Goal: Task Accomplishment & Management: Complete application form

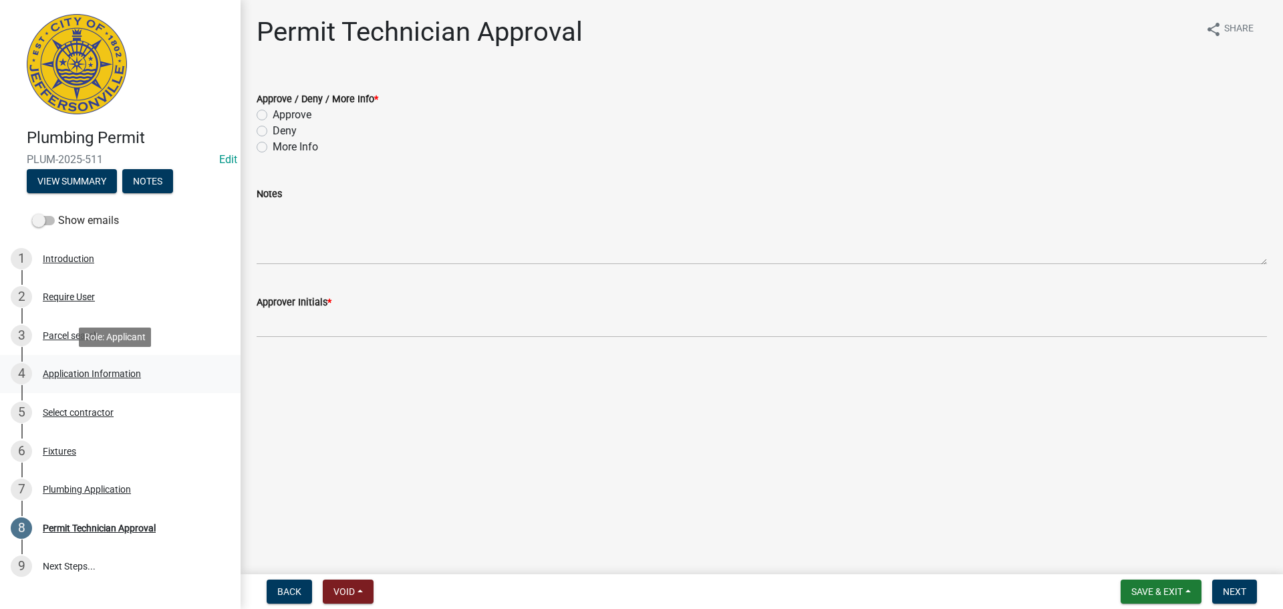
click at [108, 372] on div "Application Information" at bounding box center [92, 373] width 98 height 9
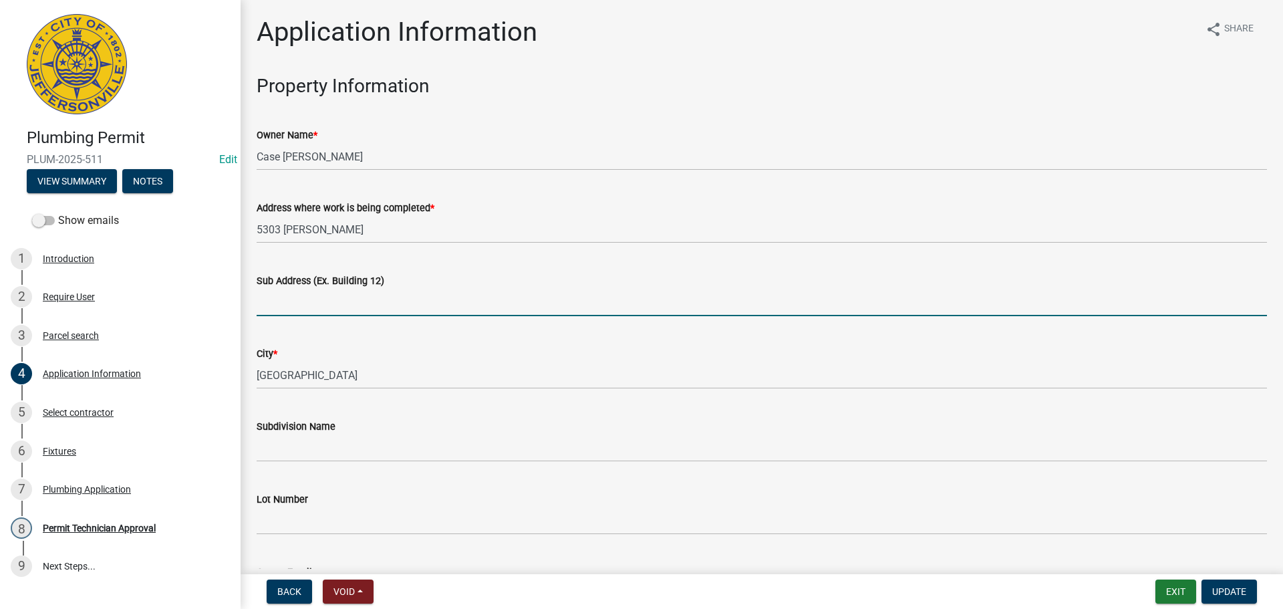
click at [358, 303] on input "Sub Address (Ex. Building 12)" at bounding box center [762, 302] width 1010 height 27
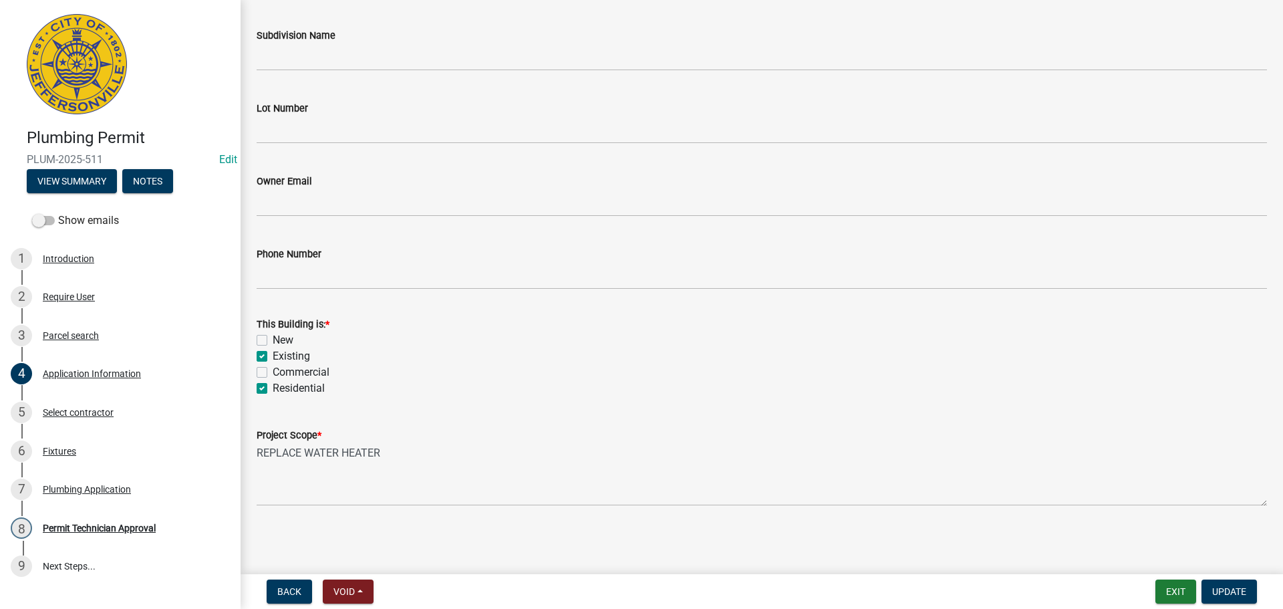
scroll to position [324, 0]
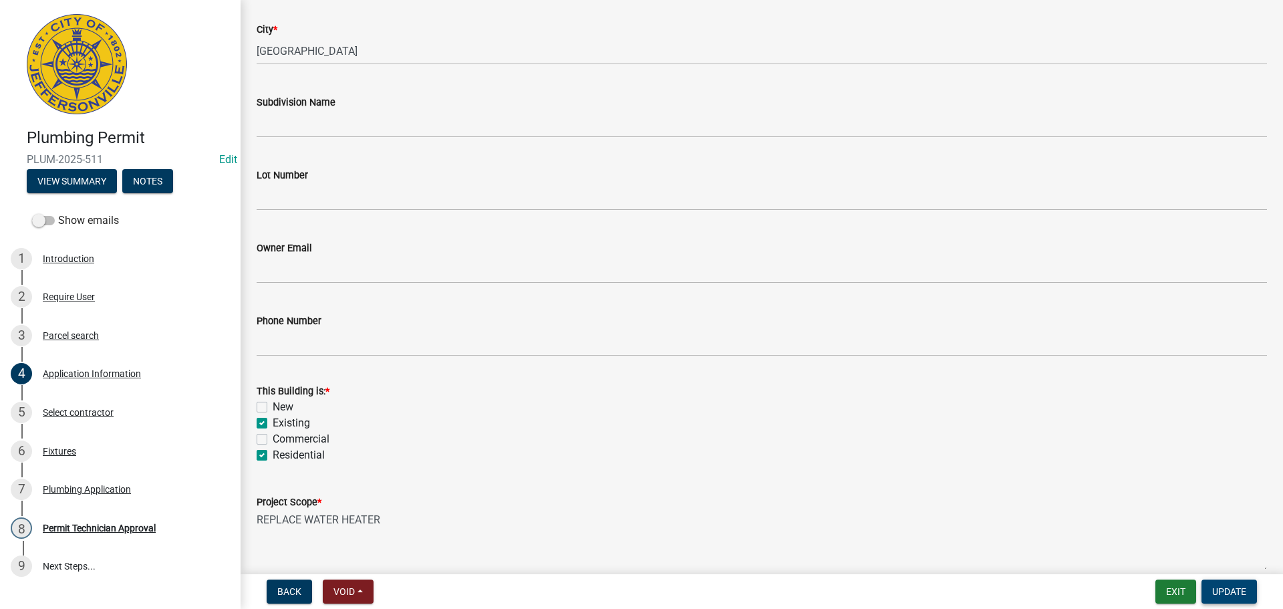
type input "5303 Casandra Court"
click at [1236, 595] on span "Update" at bounding box center [1229, 591] width 34 height 11
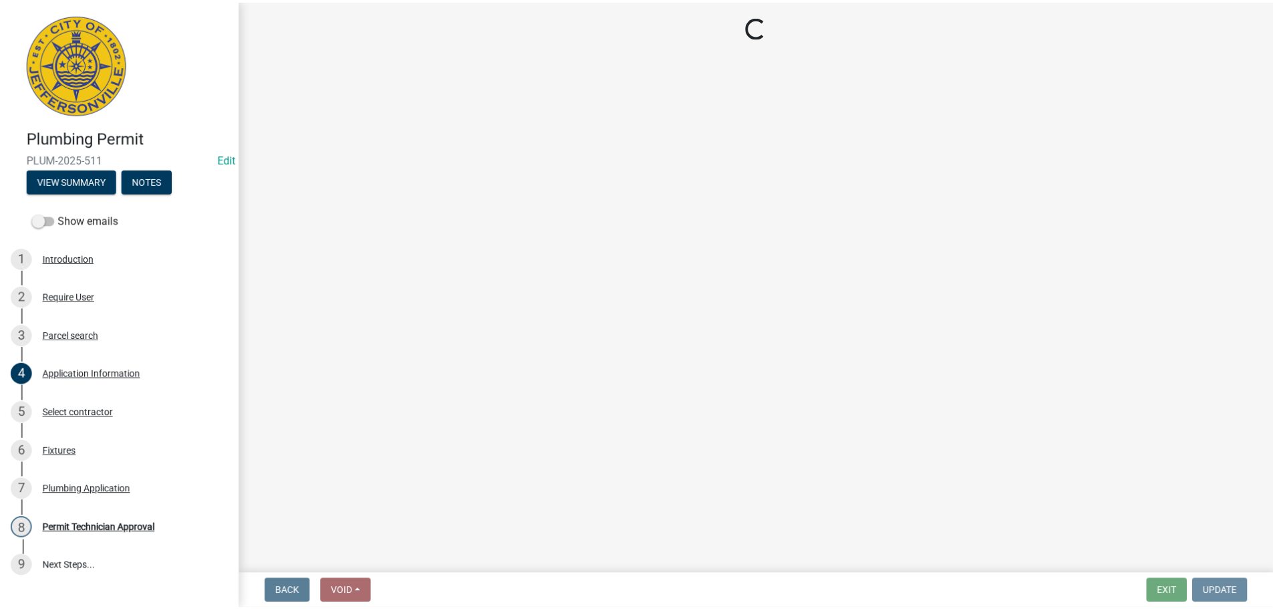
scroll to position [0, 0]
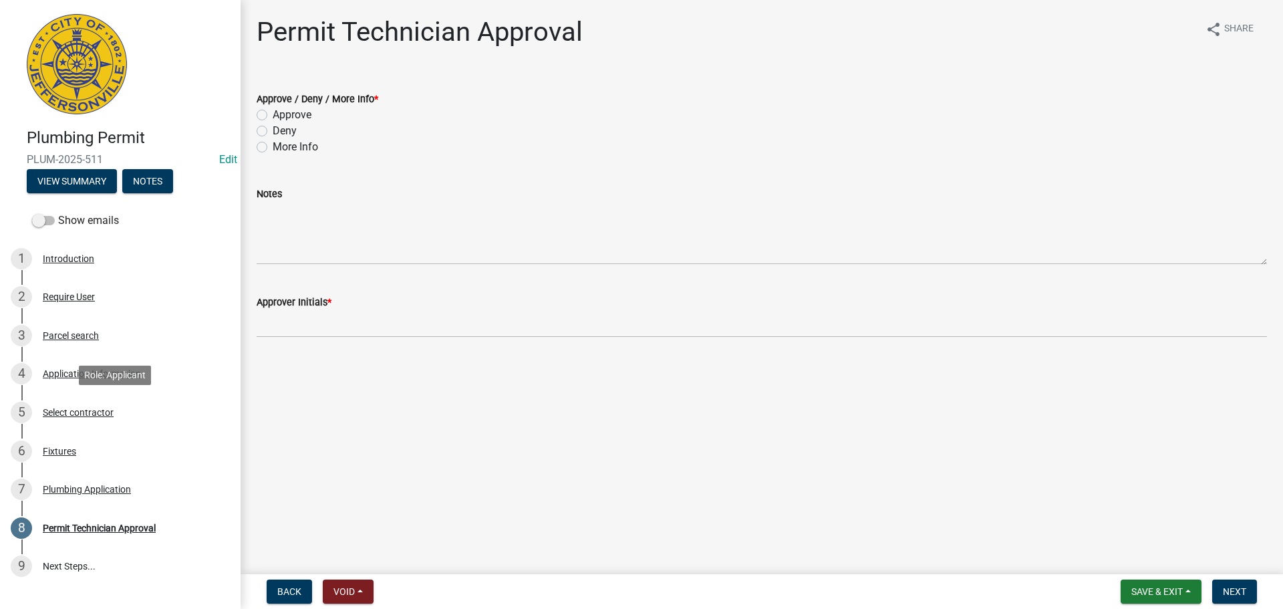
click at [88, 413] on div "Select contractor" at bounding box center [78, 412] width 71 height 9
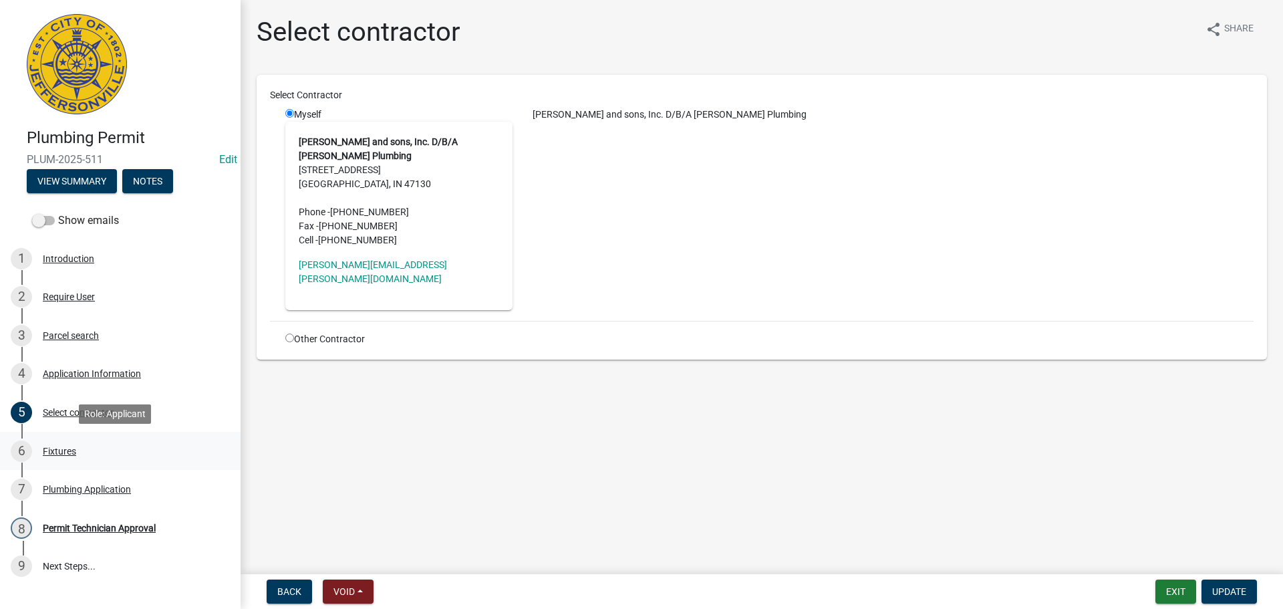
click at [58, 448] on div "Fixtures" at bounding box center [59, 450] width 33 height 9
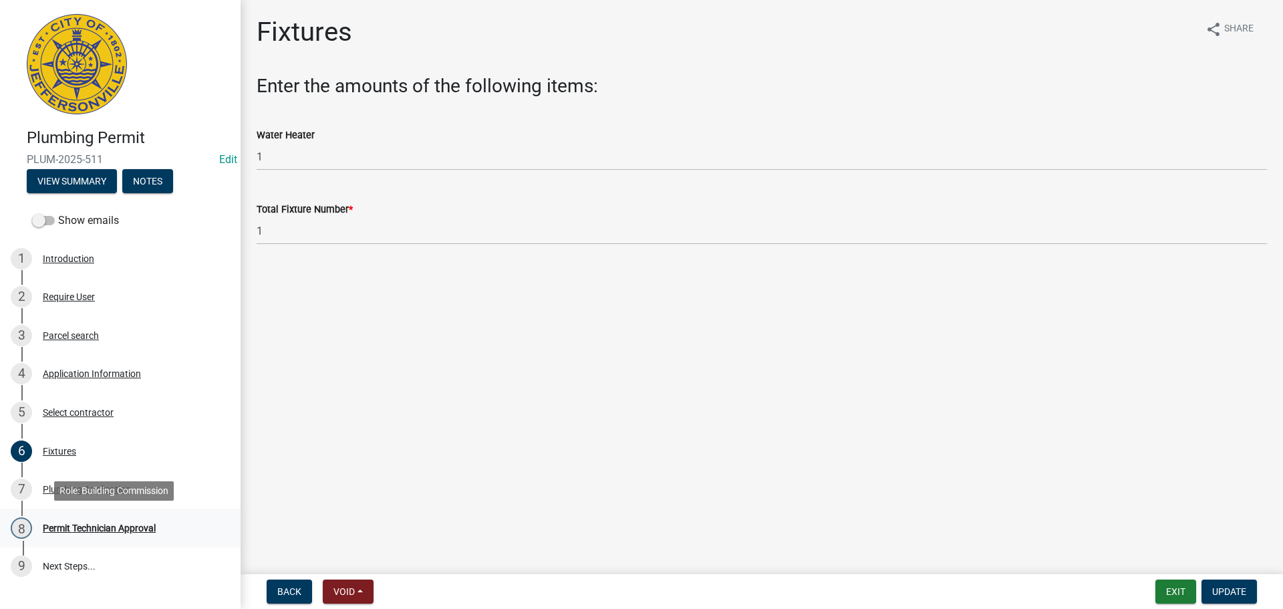
click at [88, 523] on div "Permit Technician Approval" at bounding box center [99, 527] width 113 height 9
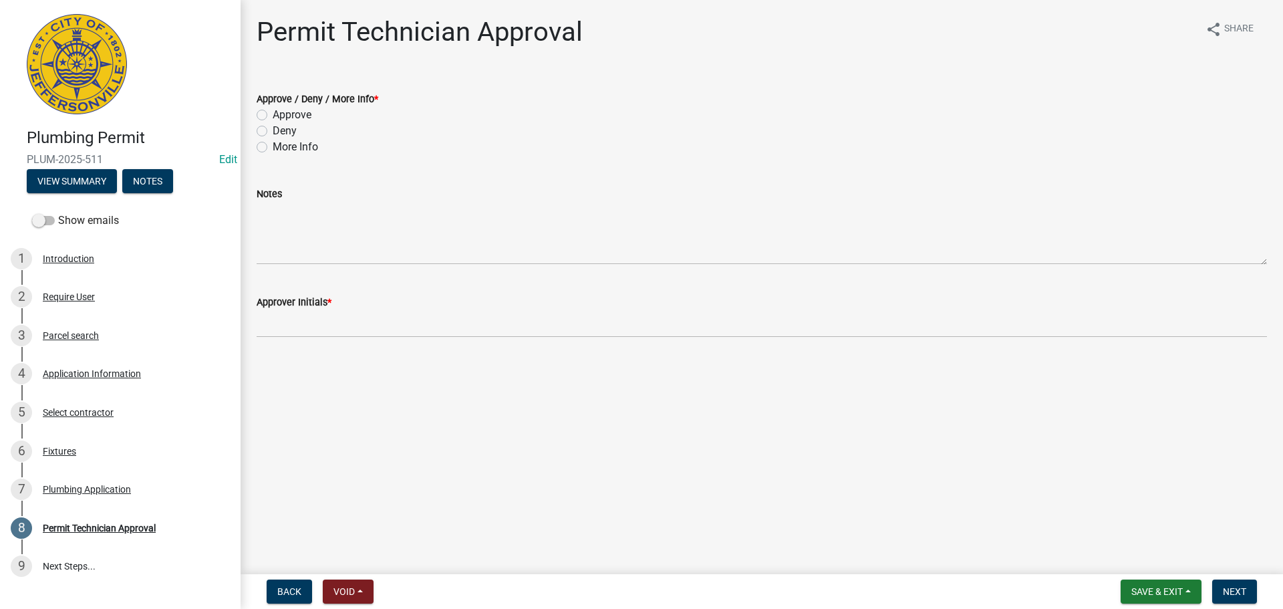
click at [294, 115] on label "Approve" at bounding box center [292, 115] width 39 height 16
click at [281, 115] on input "Approve" at bounding box center [277, 111] width 9 height 9
radio input "true"
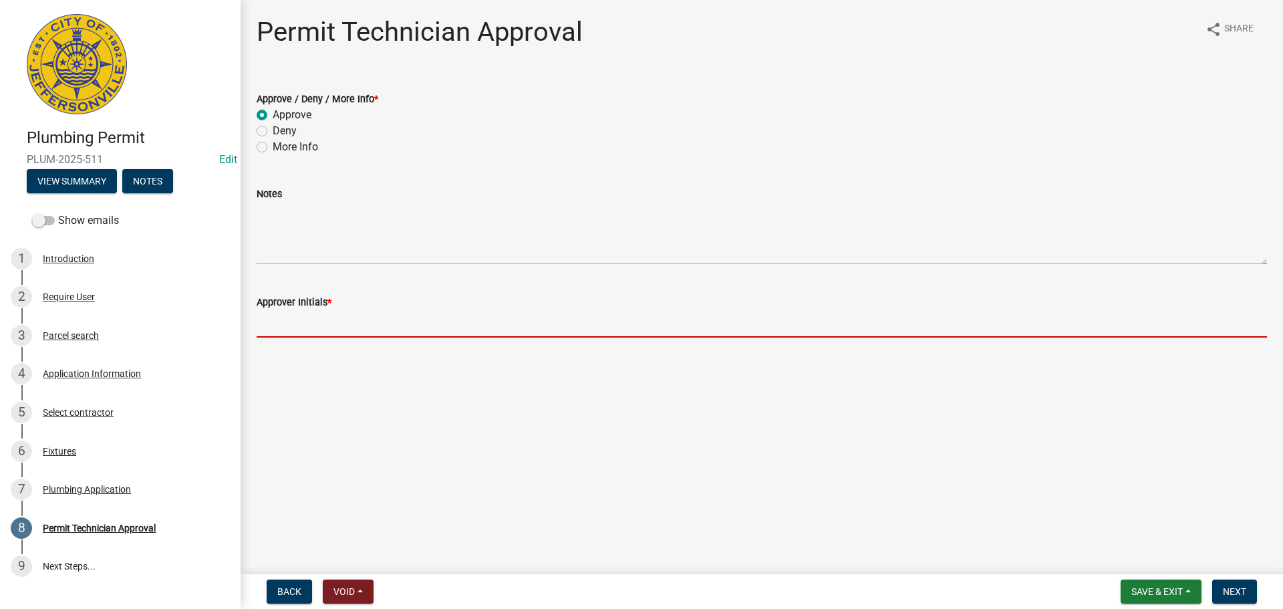
click at [290, 320] on input "Approver Initials *" at bounding box center [762, 323] width 1010 height 27
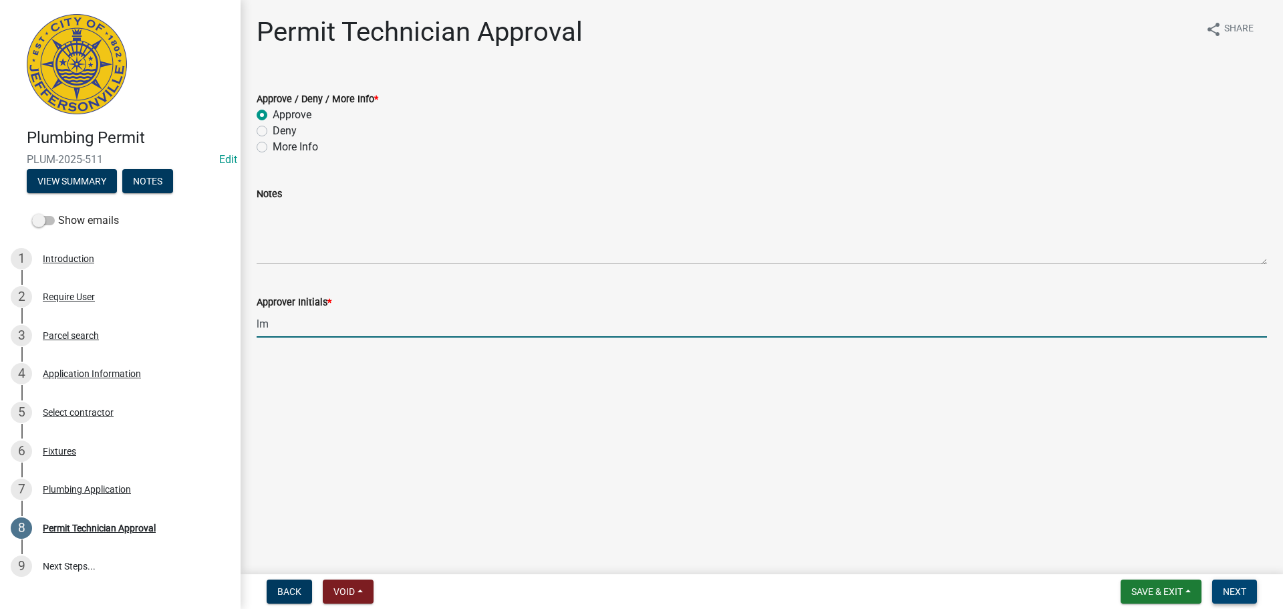
type input "lm"
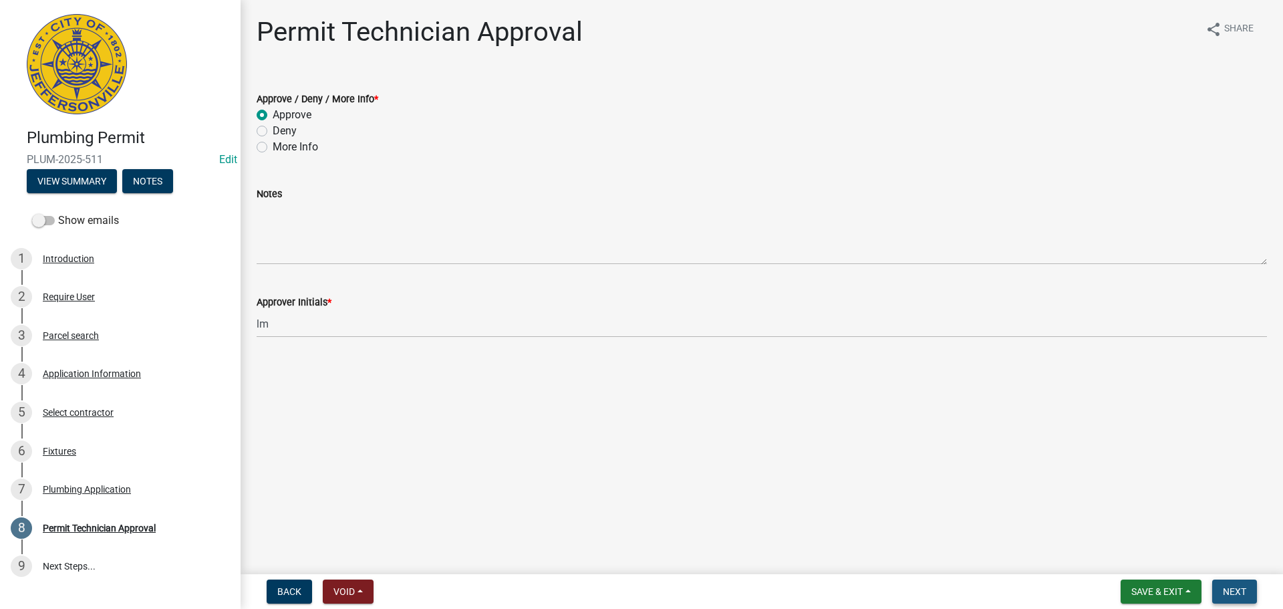
click at [1217, 587] on button "Next" at bounding box center [1234, 591] width 45 height 24
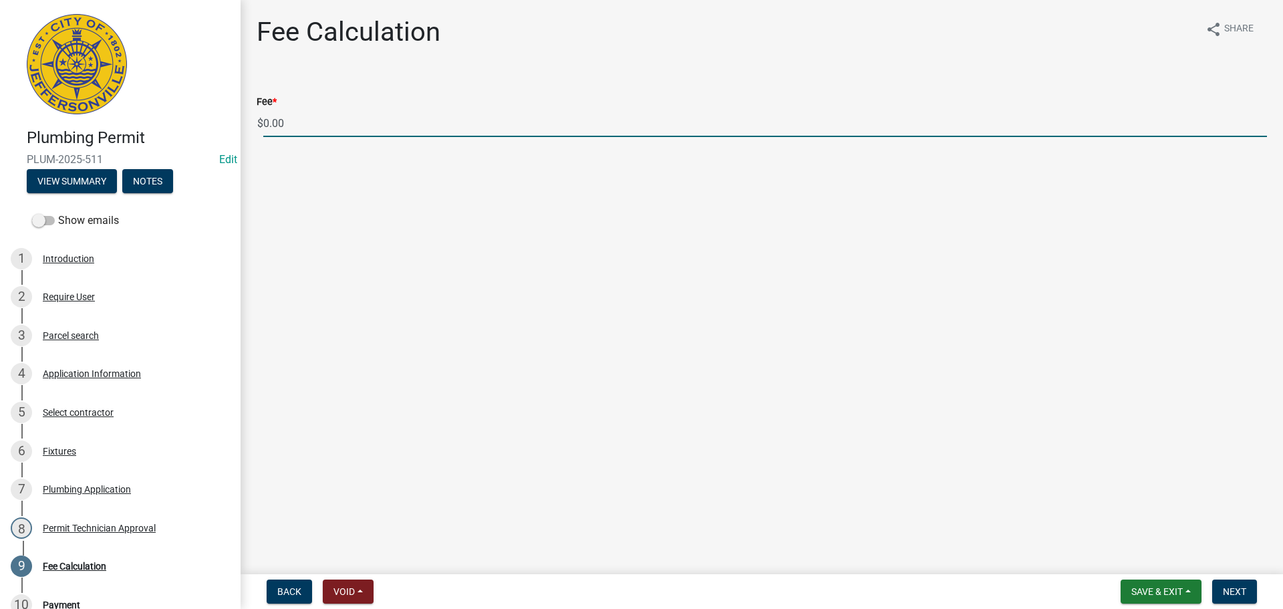
drag, startPoint x: 334, startPoint y: 138, endPoint x: 218, endPoint y: 118, distance: 118.0
click at [218, 118] on div "Plumbing Permit PLUM-2025-511 Edit View Summary Notes Show emails 1 Introductio…" at bounding box center [641, 304] width 1283 height 609
type input "35.00"
click at [1237, 586] on span "Next" at bounding box center [1234, 591] width 23 height 11
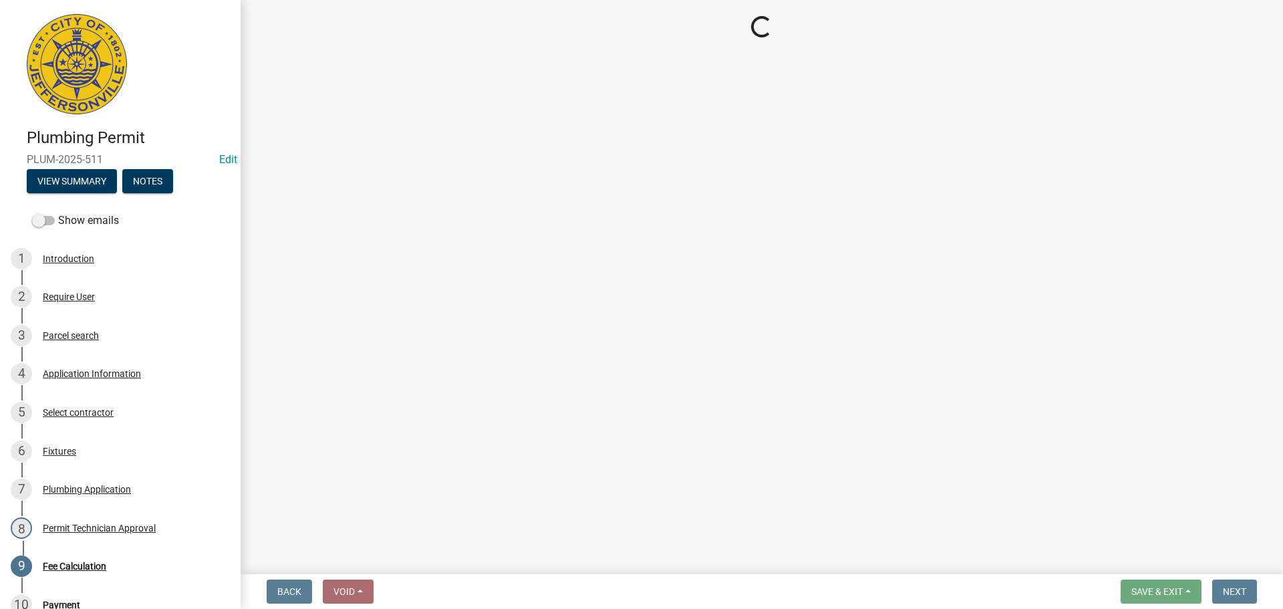
select select "3: 3"
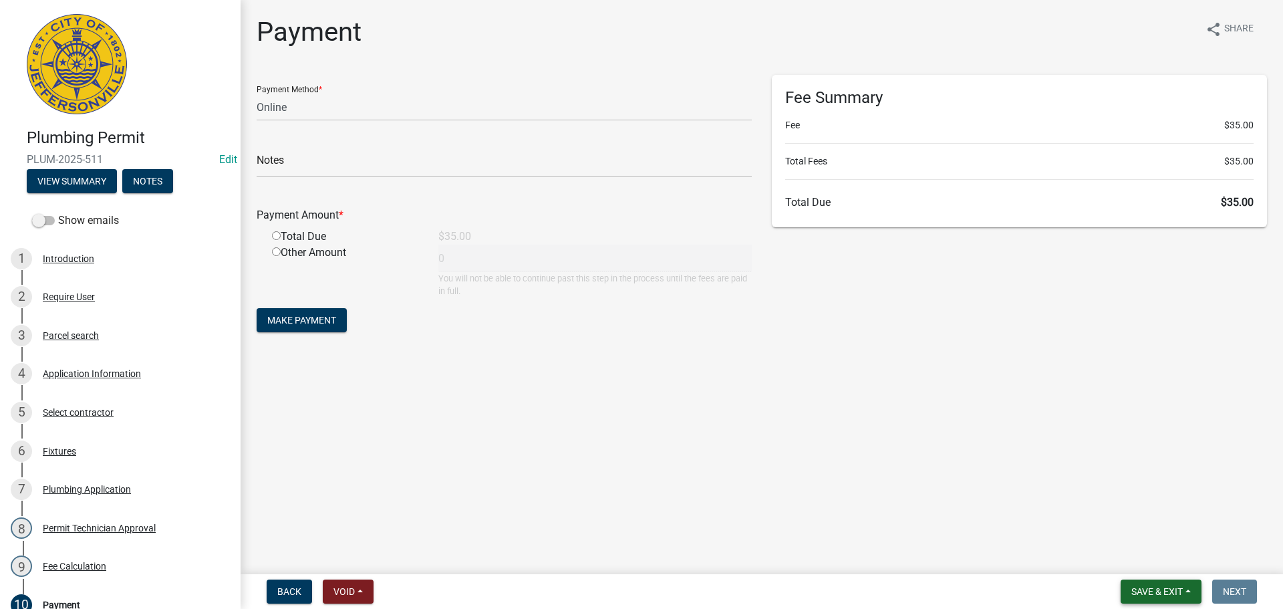
click at [1179, 587] on span "Save & Exit" at bounding box center [1156, 591] width 51 height 11
click at [1179, 559] on button "Save & Exit" at bounding box center [1148, 557] width 107 height 32
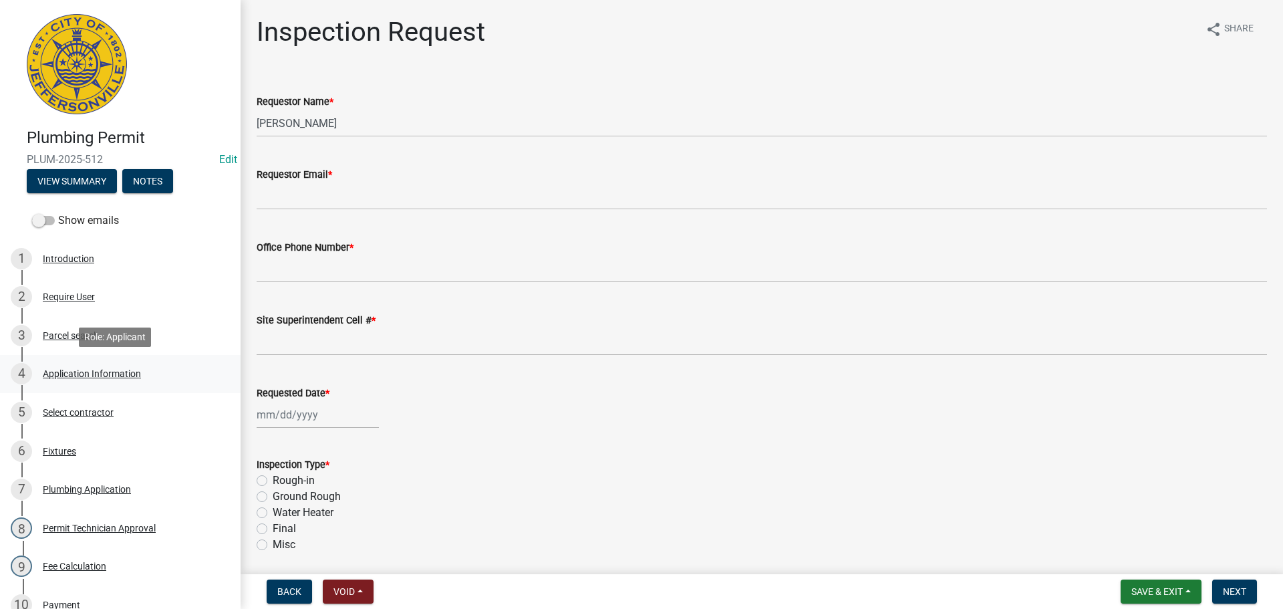
click at [133, 377] on div "Application Information" at bounding box center [92, 373] width 98 height 9
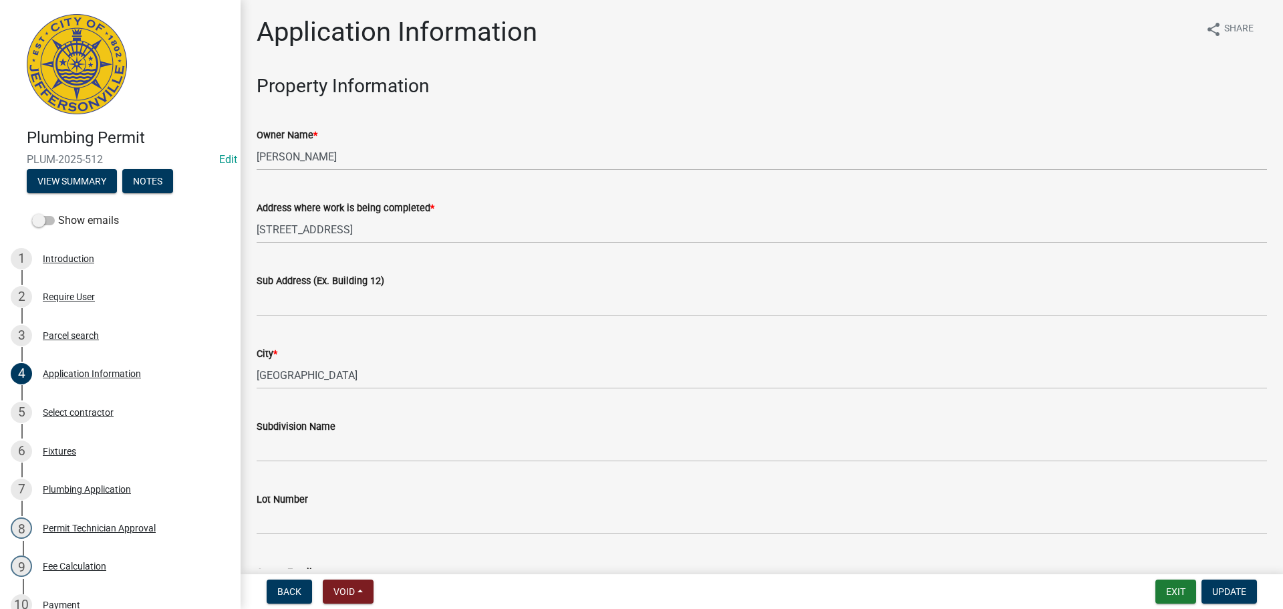
click at [365, 317] on wm-data-entity-input "Sub Address (Ex. Building 12)" at bounding box center [762, 290] width 1010 height 73
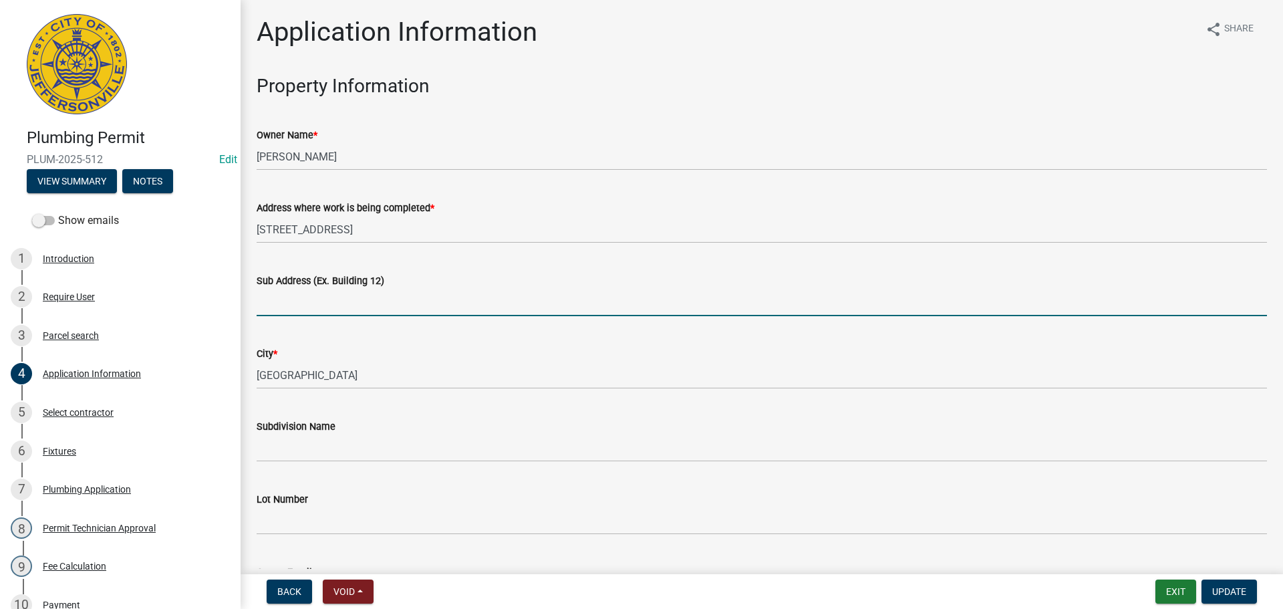
click at [366, 307] on input "Sub Address (Ex. Building 12)" at bounding box center [762, 302] width 1010 height 27
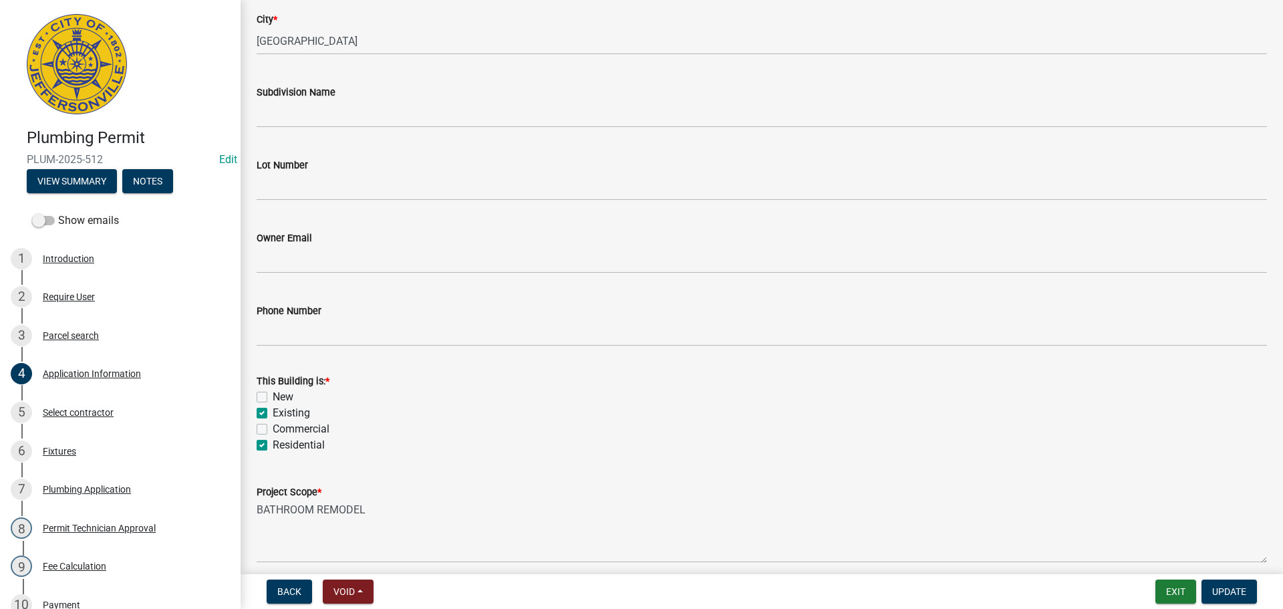
scroll to position [391, 0]
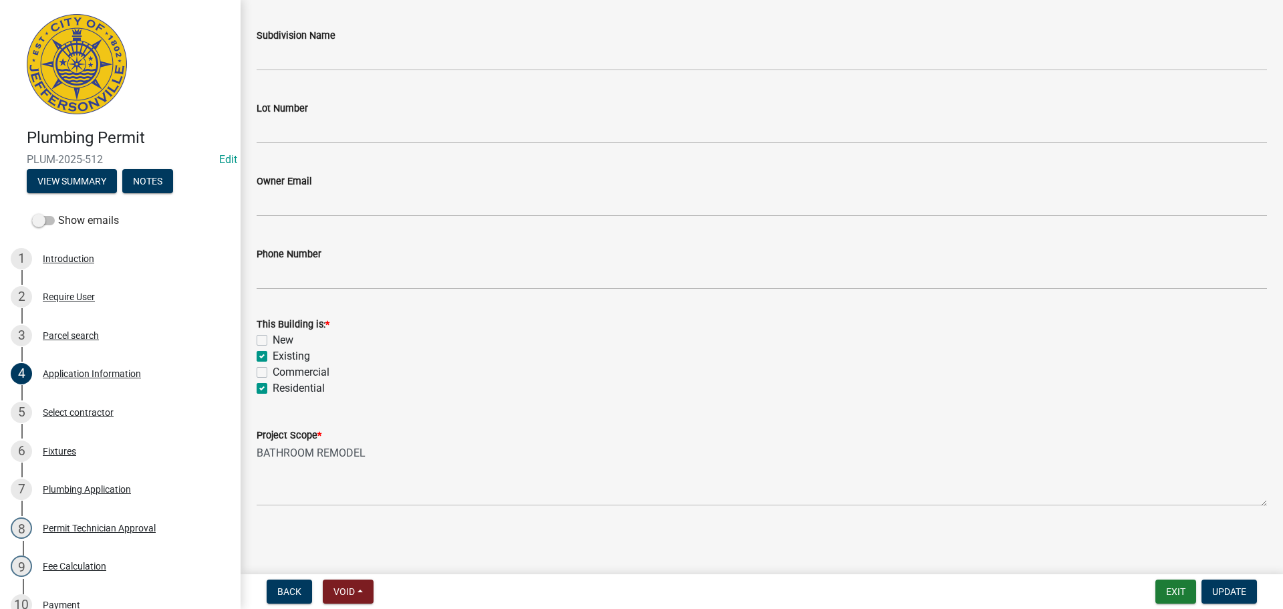
type input "[STREET_ADDRESS]"
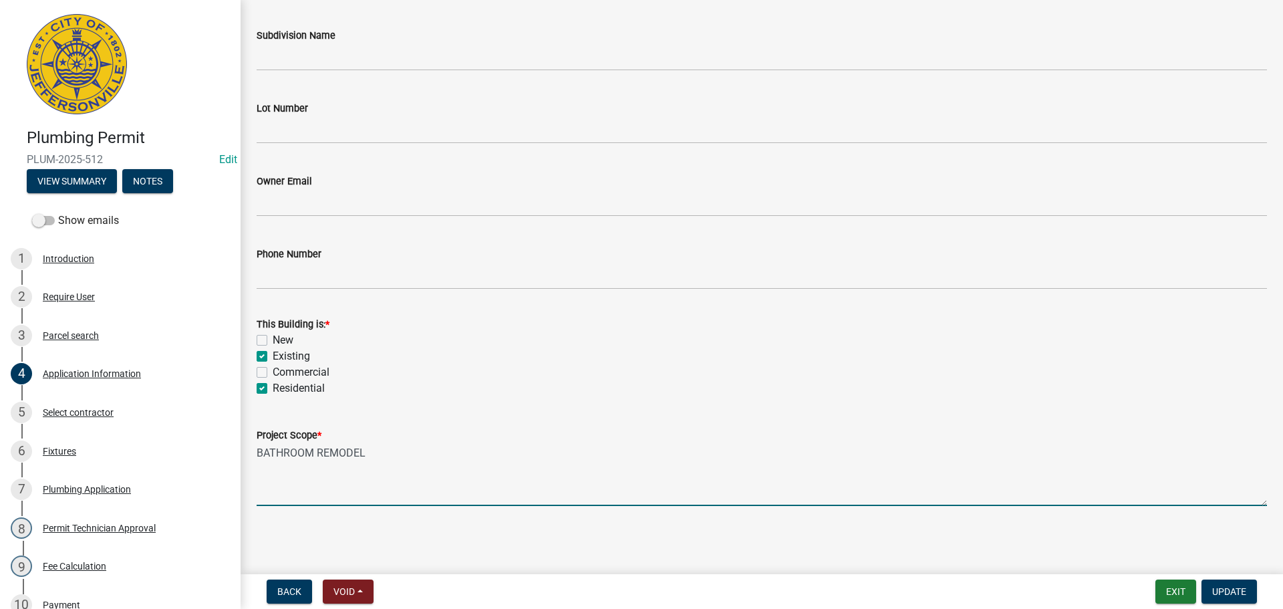
click at [408, 454] on textarea "BATHROOM REMODEL" at bounding box center [762, 474] width 1010 height 63
type textarea "BATHROOM REMODEL Double permit fee per [PERSON_NAME]."
click at [1234, 590] on span "Update" at bounding box center [1229, 591] width 34 height 11
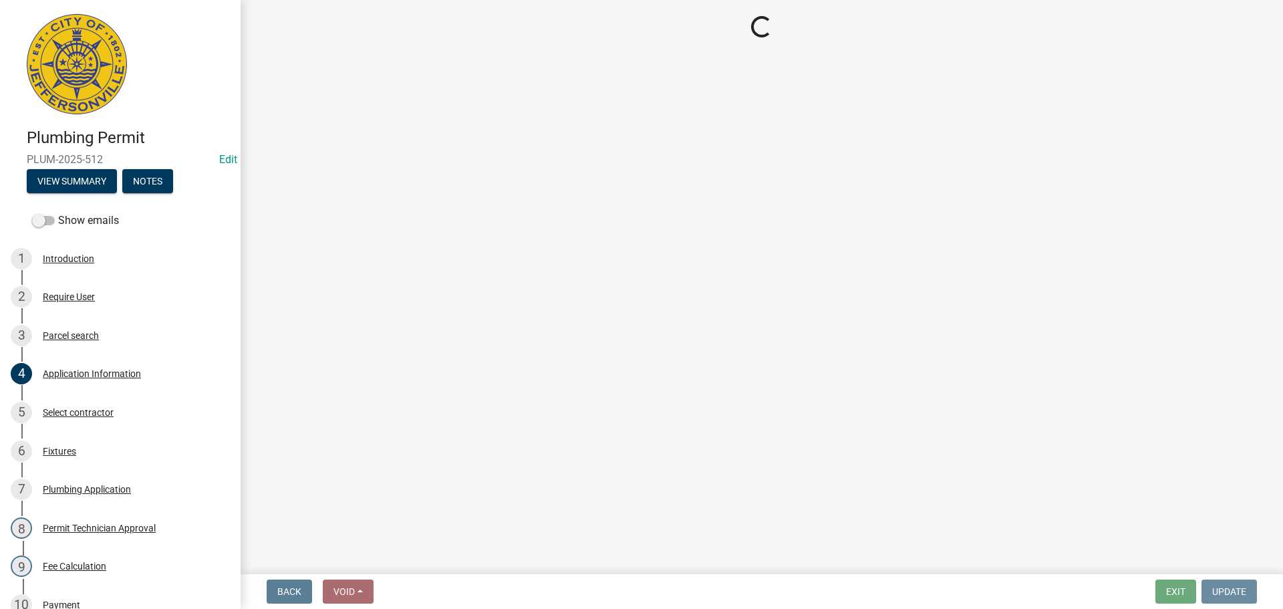
scroll to position [0, 0]
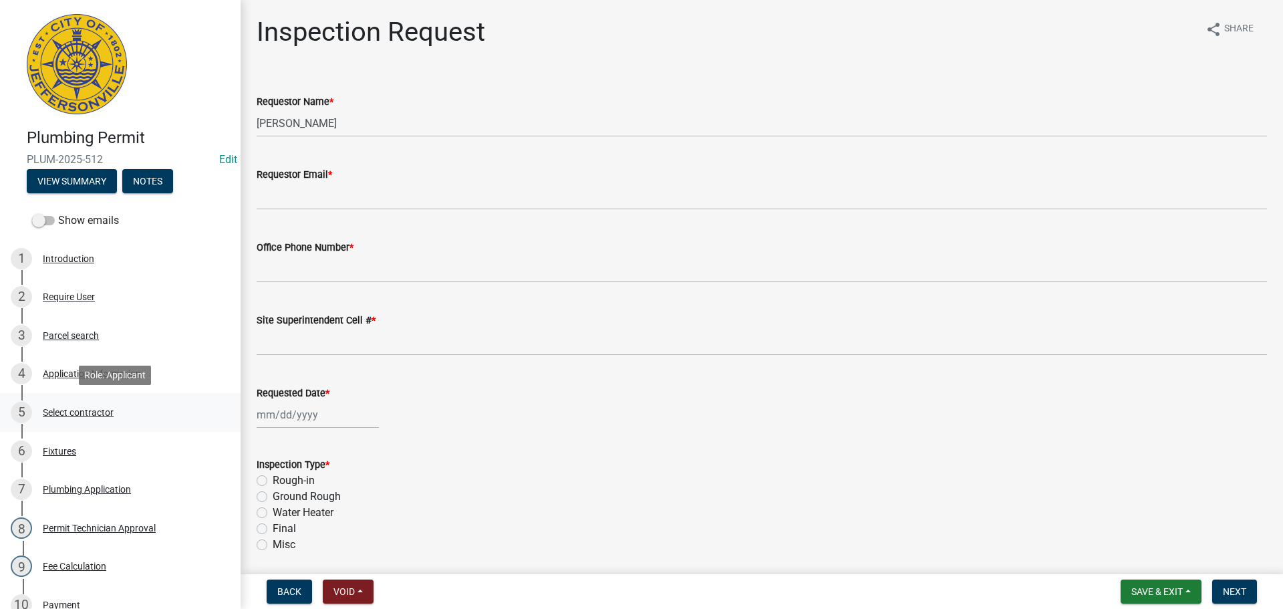
click at [73, 416] on div "Select contractor" at bounding box center [78, 412] width 71 height 9
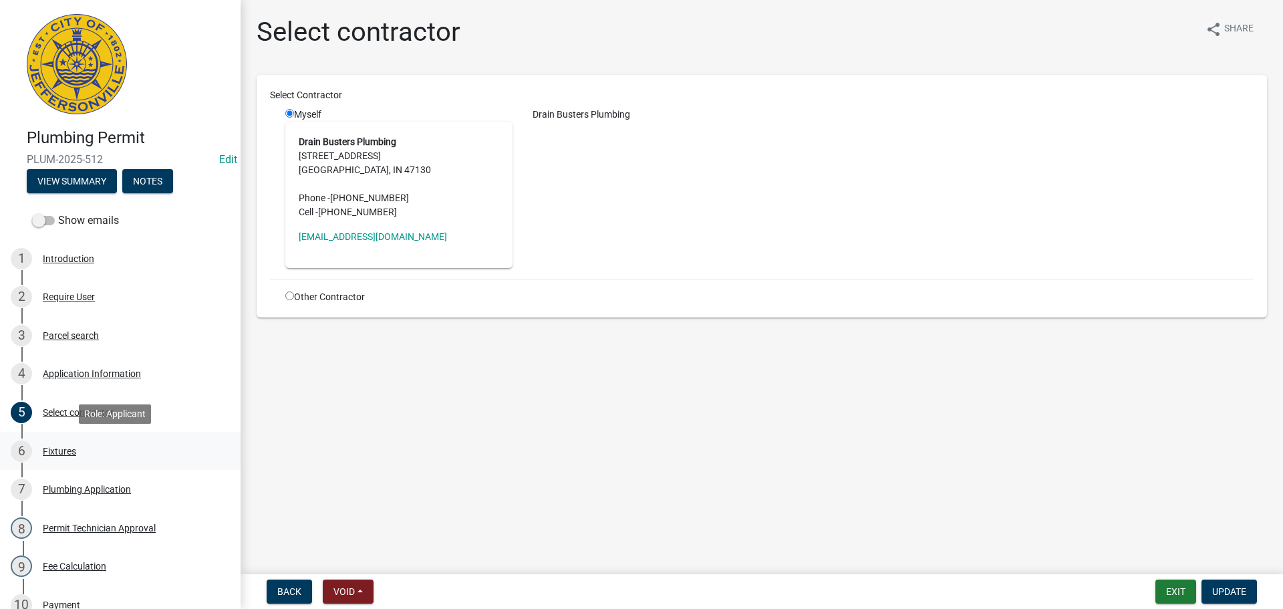
click at [54, 452] on div "Fixtures" at bounding box center [59, 450] width 33 height 9
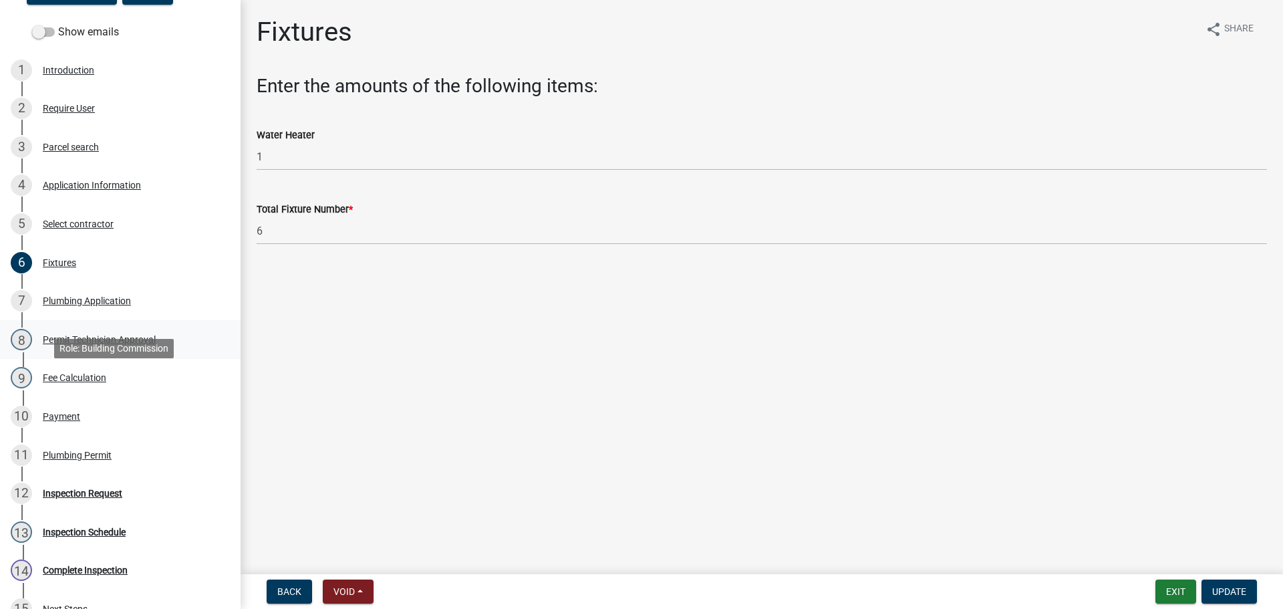
scroll to position [200, 0]
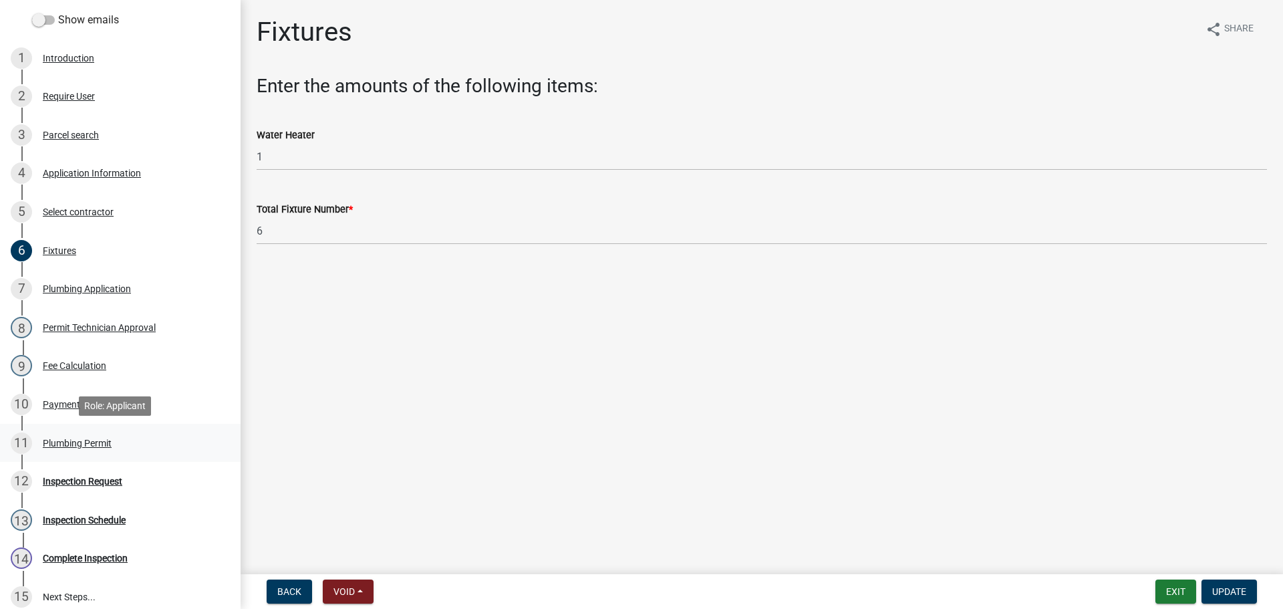
click at [73, 444] on div "Plumbing Permit" at bounding box center [77, 442] width 69 height 9
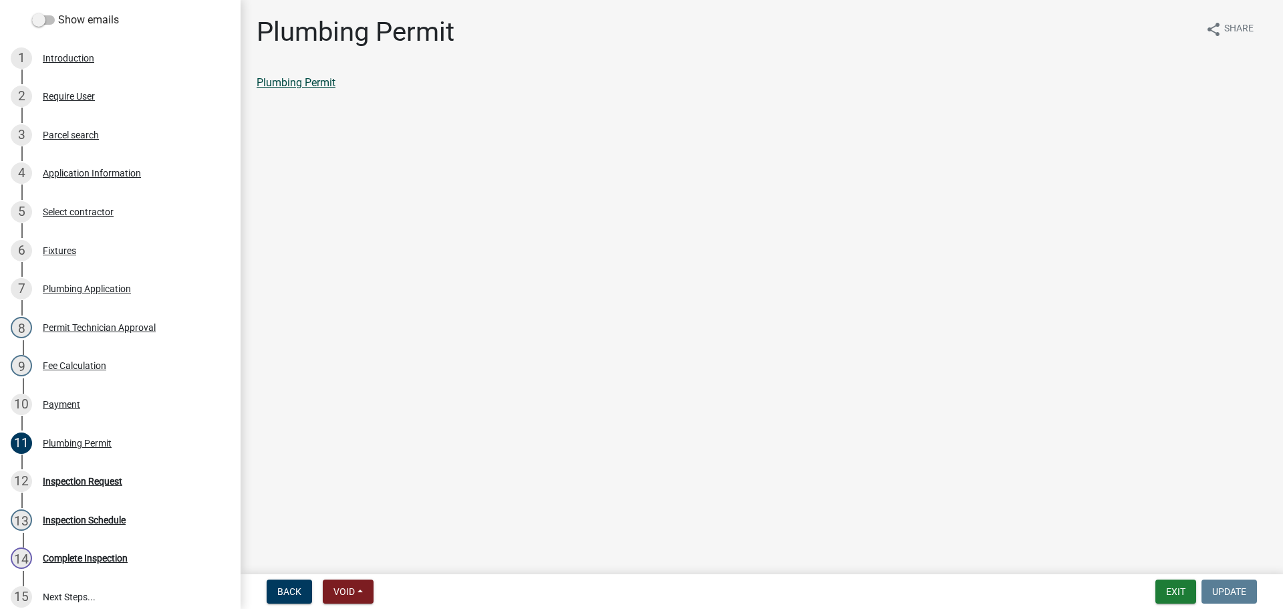
click at [277, 86] on link "Plumbing Permit" at bounding box center [296, 82] width 79 height 13
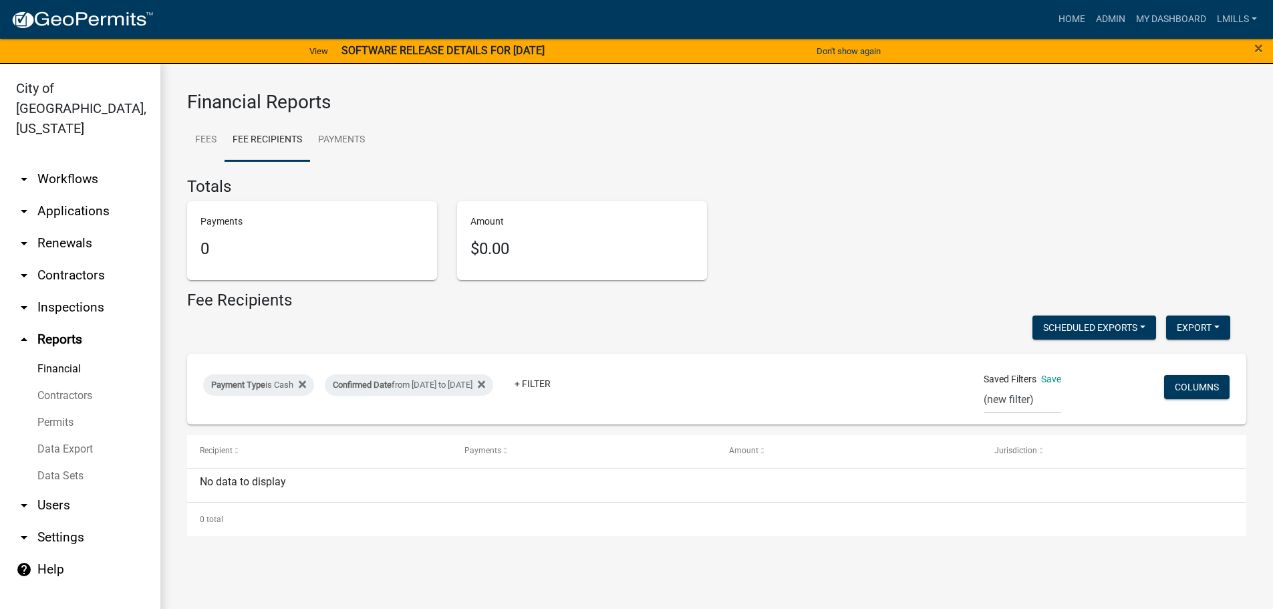
select select "0: null"
click at [70, 195] on link "arrow_drop_down Applications" at bounding box center [80, 211] width 160 height 32
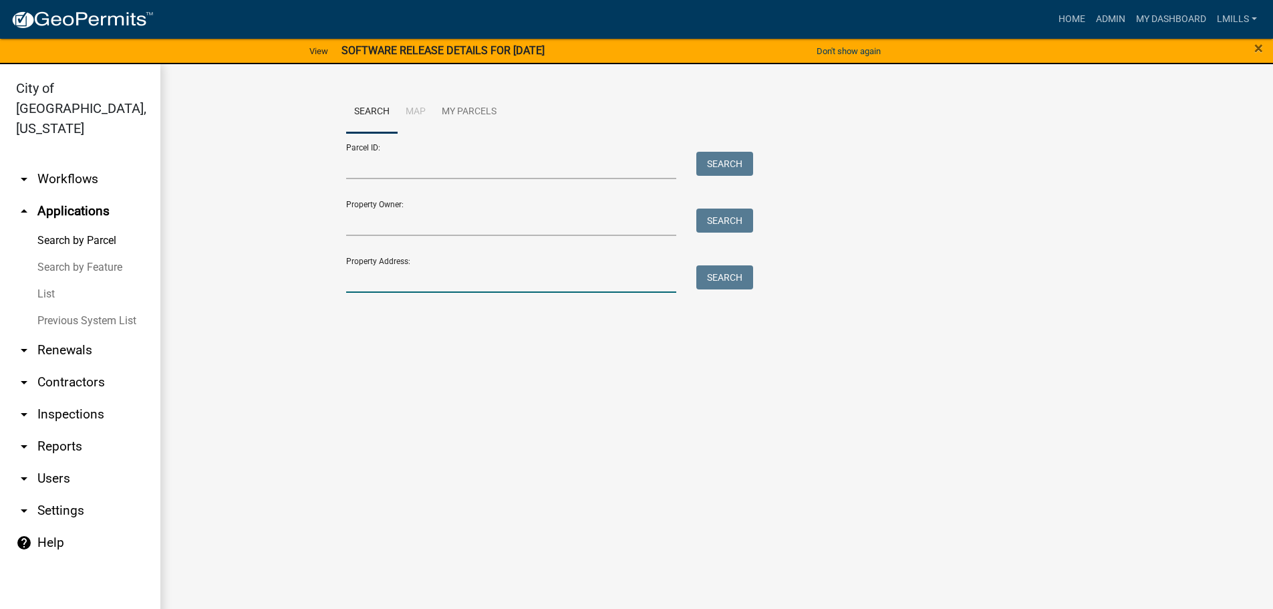
click at [444, 277] on input "Property Address:" at bounding box center [511, 278] width 331 height 27
click at [733, 278] on button "Search" at bounding box center [724, 277] width 57 height 24
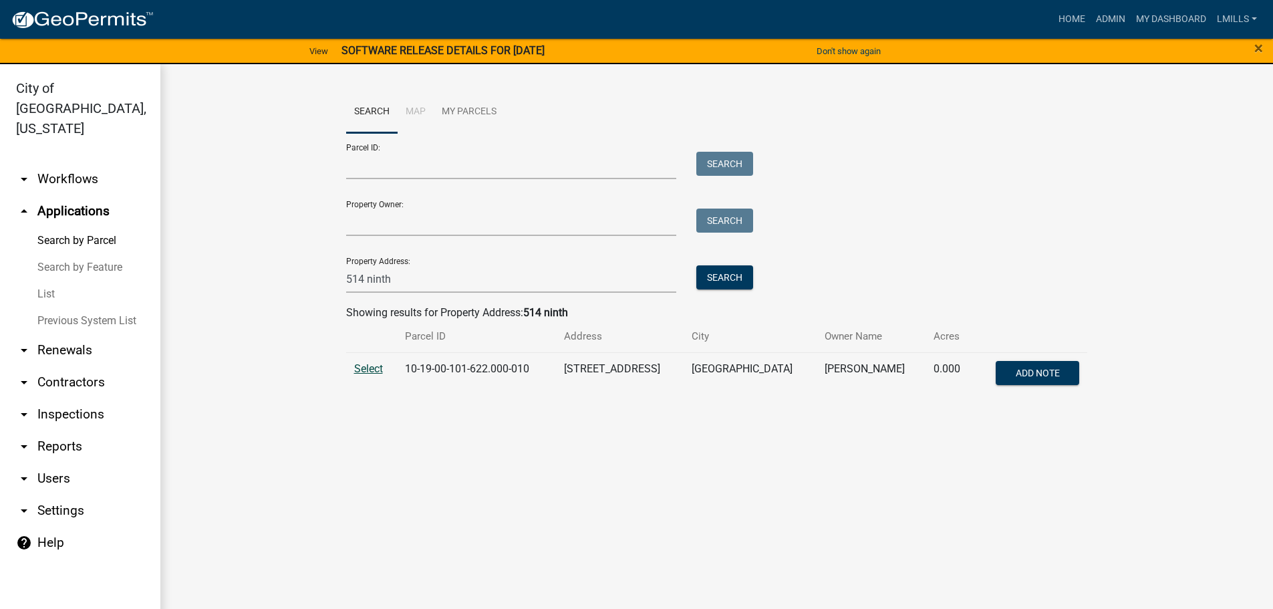
click at [363, 370] on span "Select" at bounding box center [368, 368] width 29 height 13
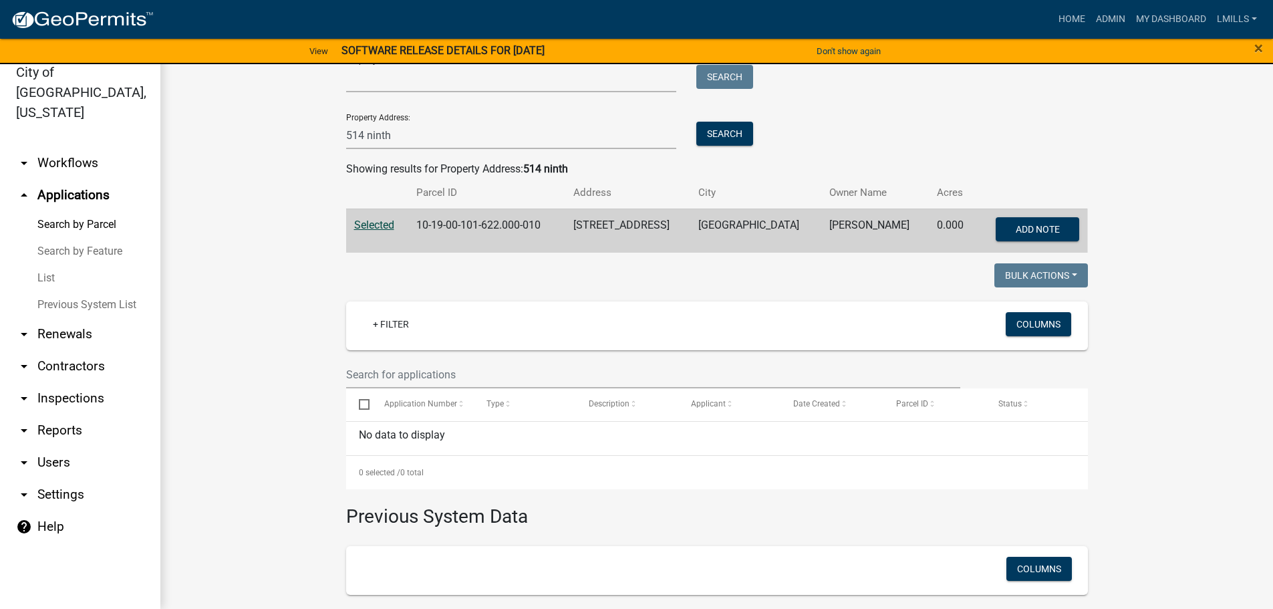
scroll to position [79, 0]
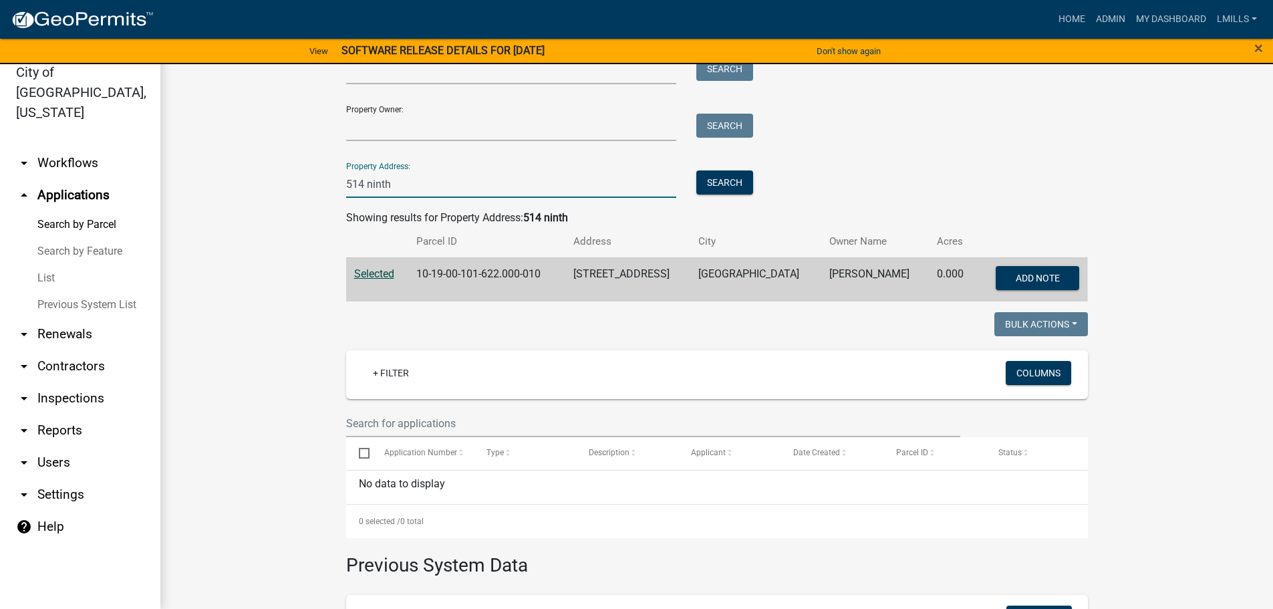
click at [349, 180] on input "514 ninth" at bounding box center [511, 183] width 331 height 27
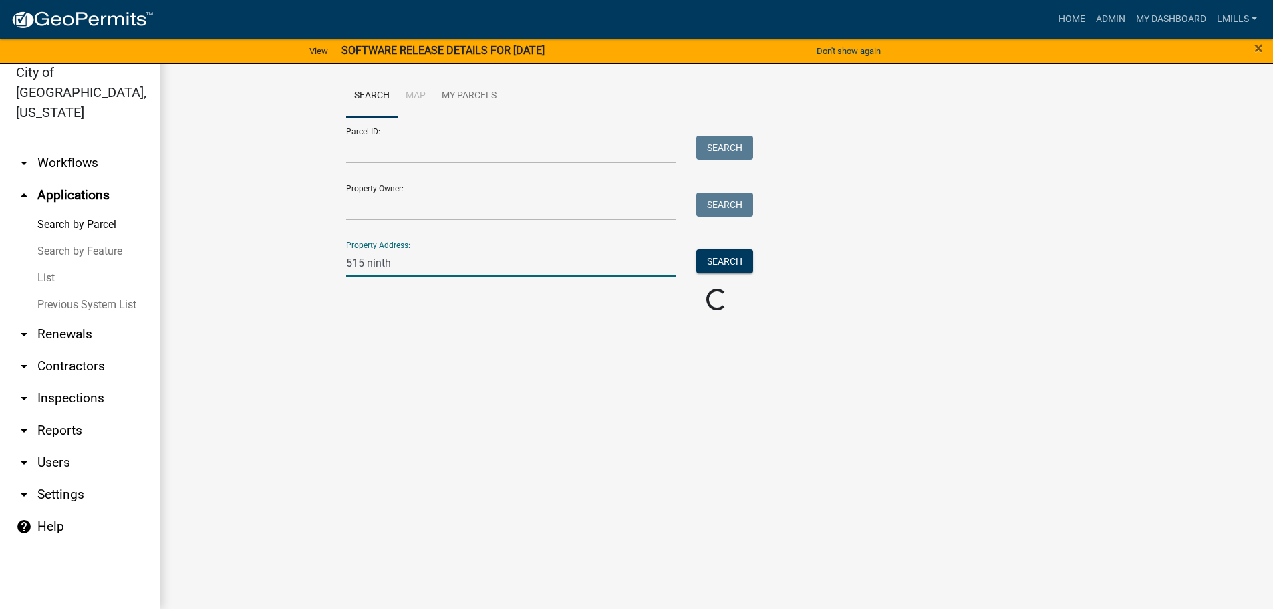
scroll to position [0, 0]
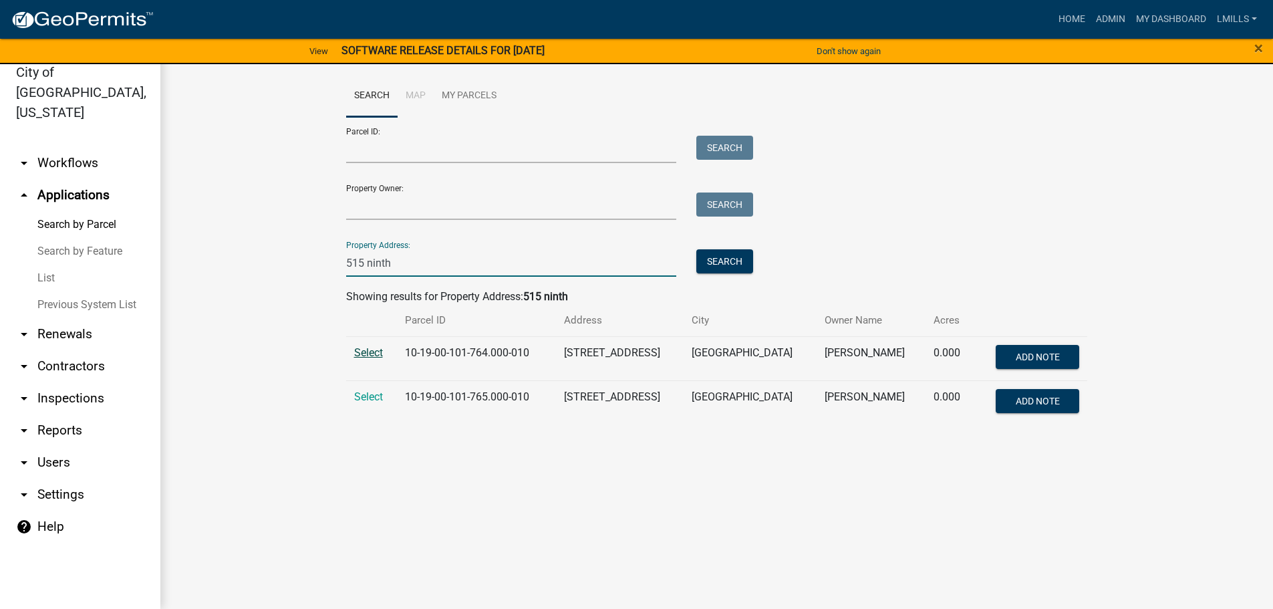
type input "515 ninth"
click at [371, 357] on span "Select" at bounding box center [368, 352] width 29 height 13
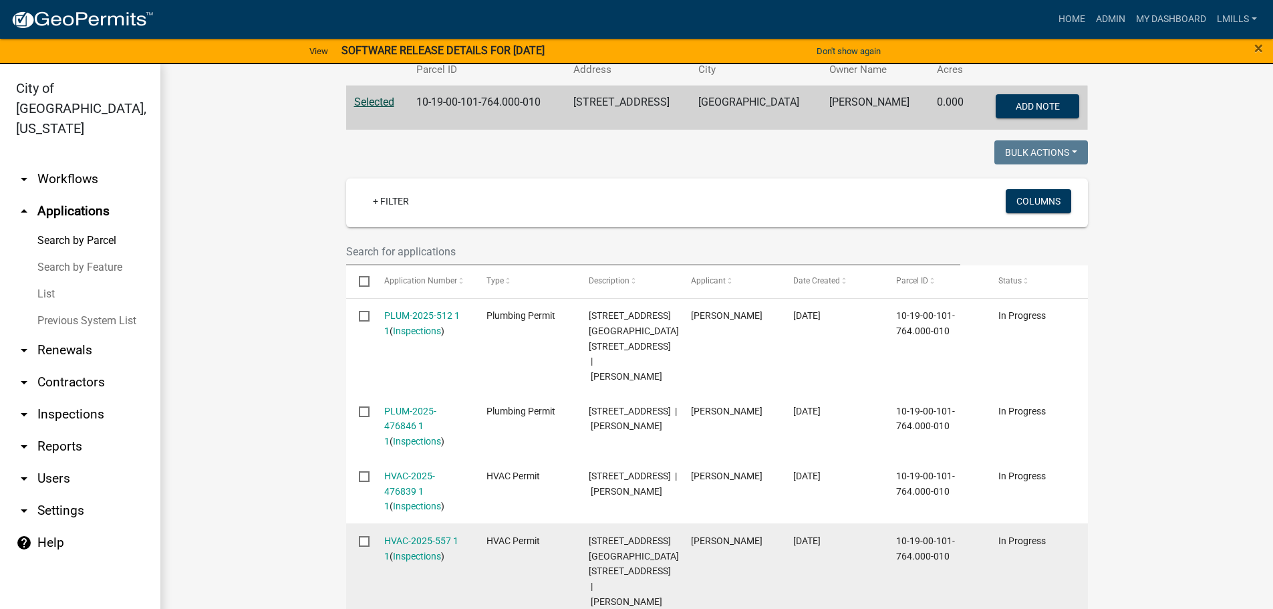
scroll to position [267, 0]
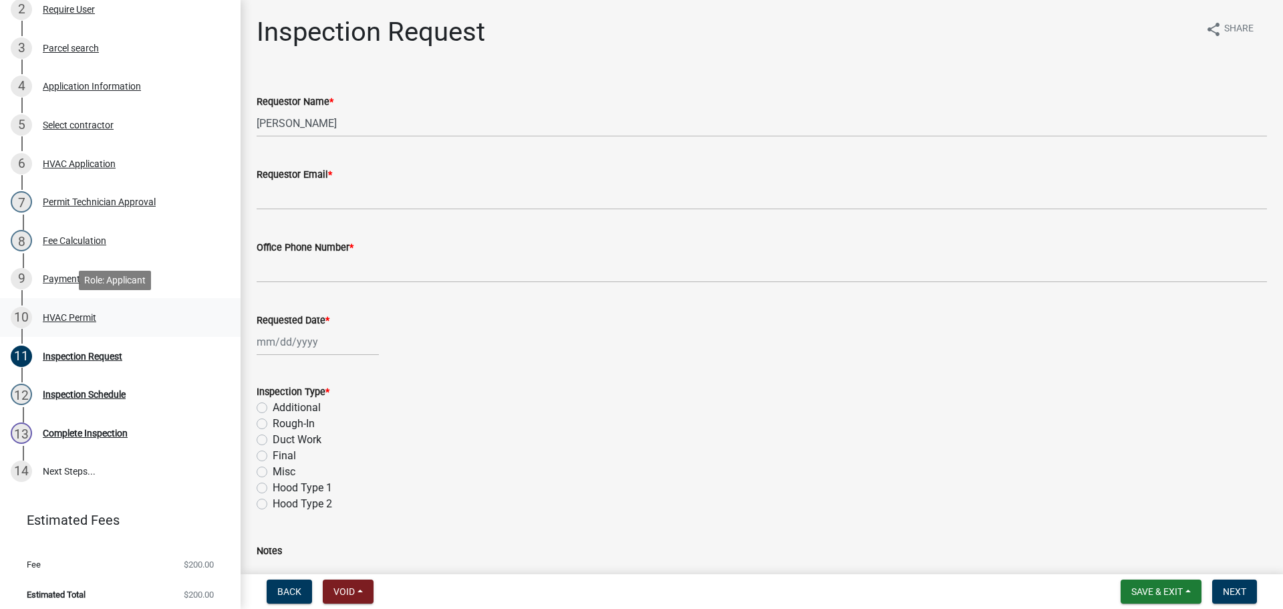
scroll to position [227, 0]
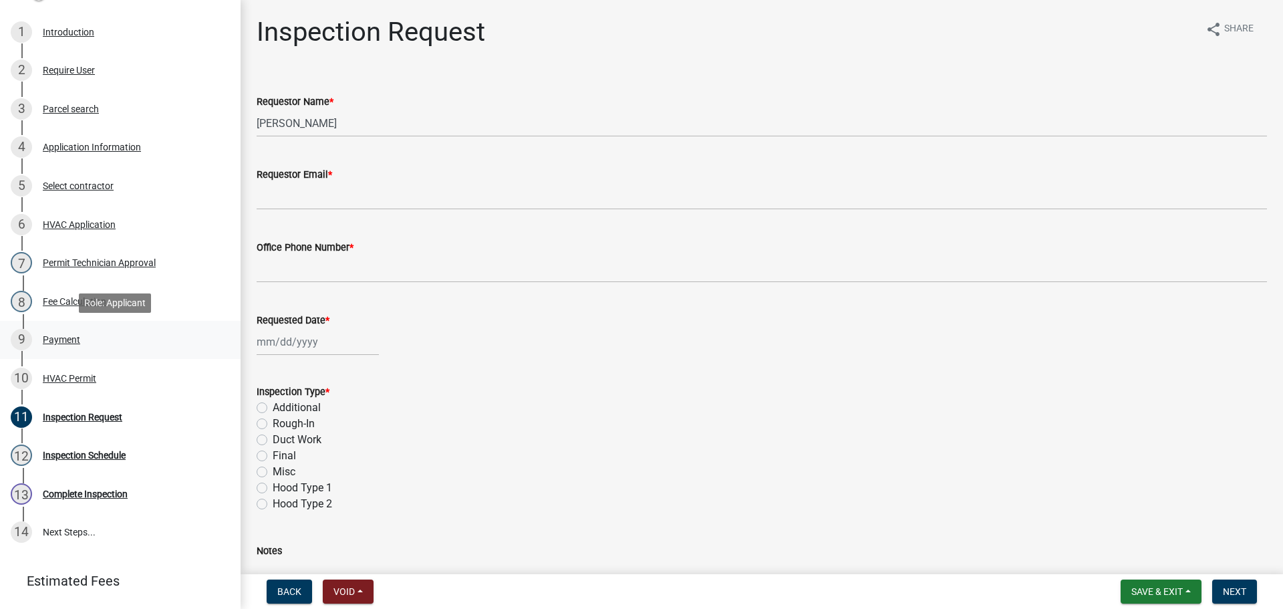
click at [66, 338] on div "Payment" at bounding box center [61, 339] width 37 height 9
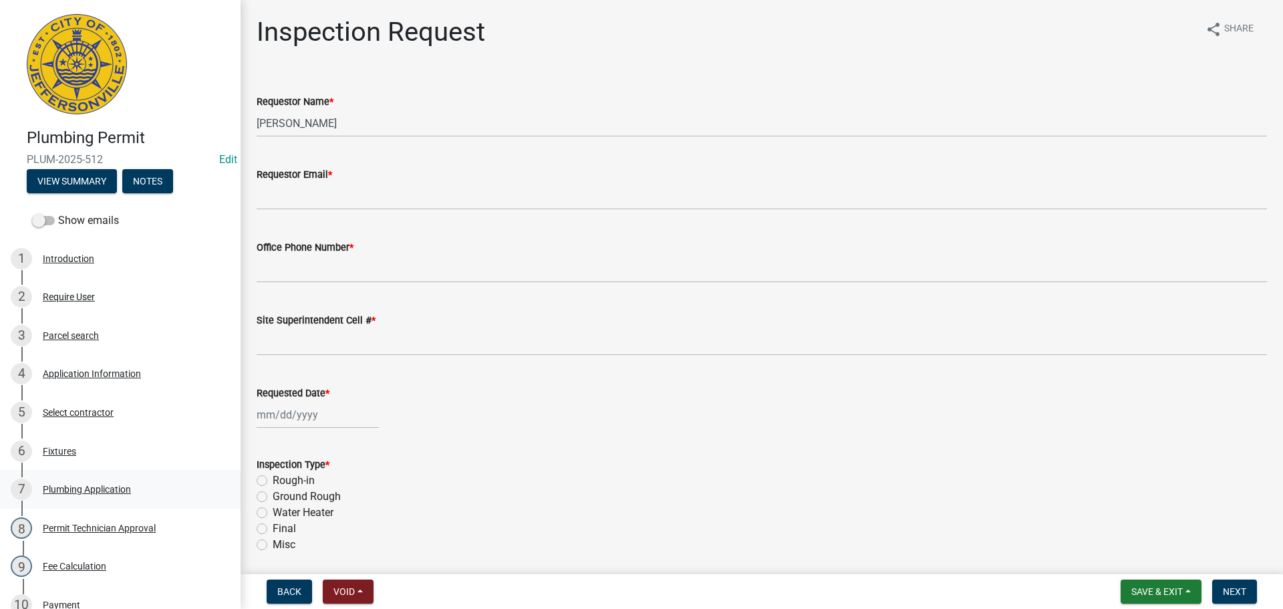
click at [87, 485] on div "Plumbing Application" at bounding box center [87, 488] width 88 height 9
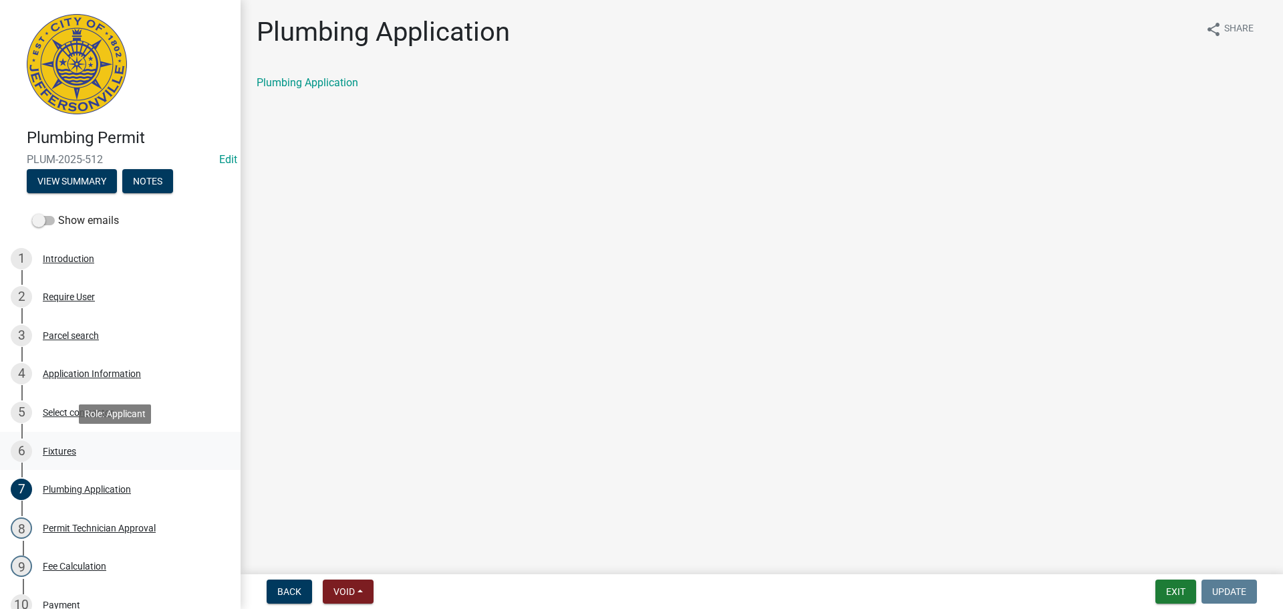
click at [44, 448] on div "Fixtures" at bounding box center [59, 450] width 33 height 9
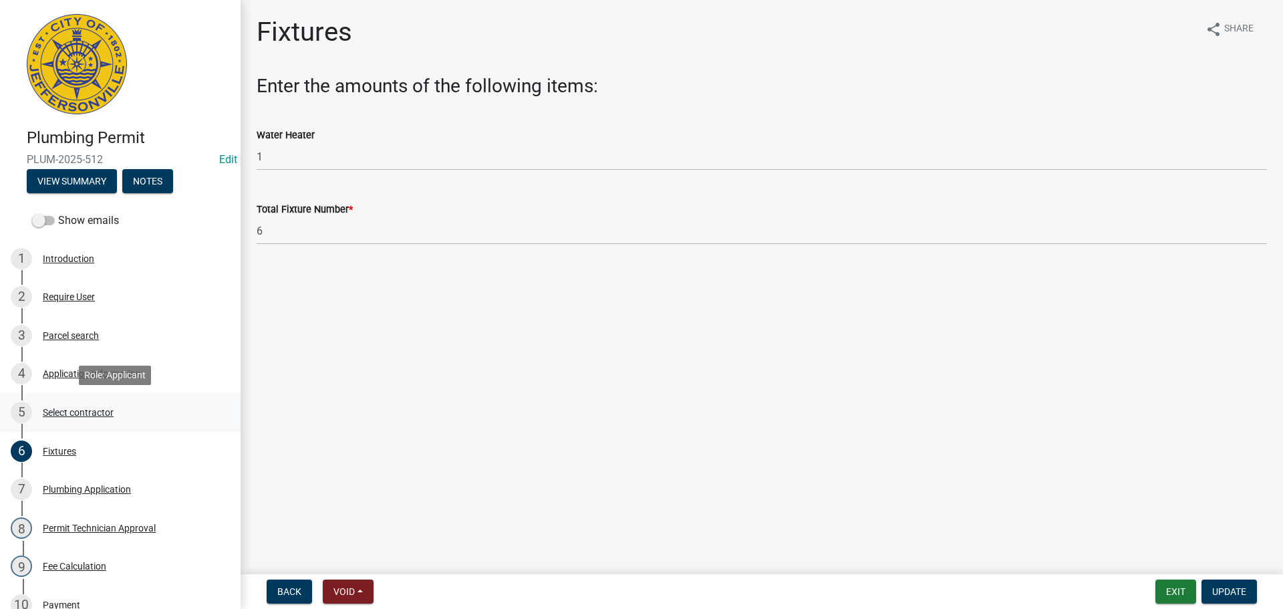
click at [88, 412] on div "Select contractor" at bounding box center [78, 412] width 71 height 9
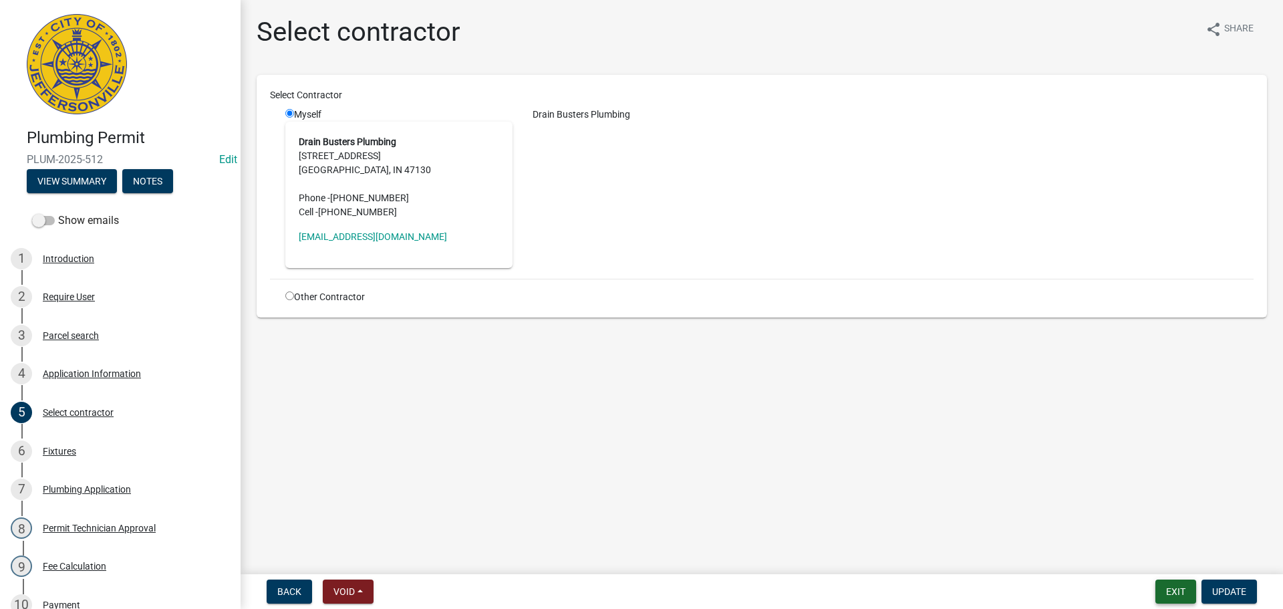
click at [1173, 589] on button "Exit" at bounding box center [1175, 591] width 41 height 24
